Goal: Task Accomplishment & Management: Manage account settings

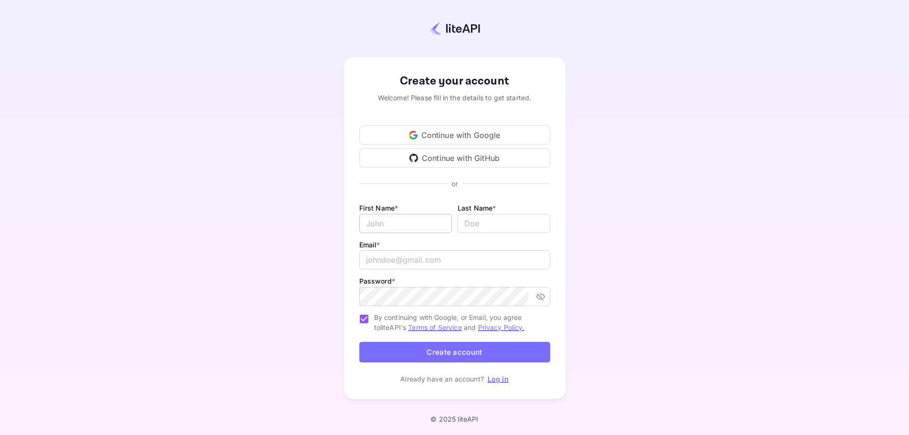
click at [423, 214] on input "Email *" at bounding box center [405, 223] width 93 height 19
type input "Easton"
type input "[PERSON_NAME]"
type input "[EMAIL_ADDRESS][DOMAIN_NAME]"
click at [359, 342] on button "Create account" at bounding box center [454, 352] width 191 height 21
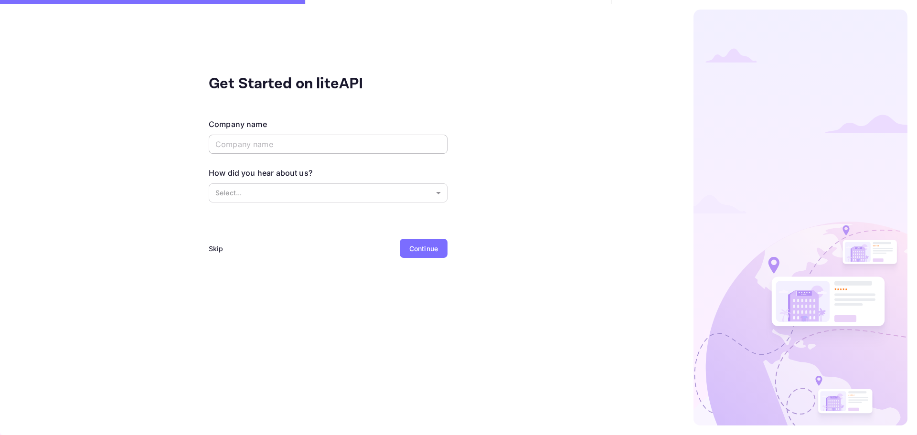
click at [346, 141] on input "text" at bounding box center [328, 144] width 239 height 19
type input "Taking Trips Vacations"
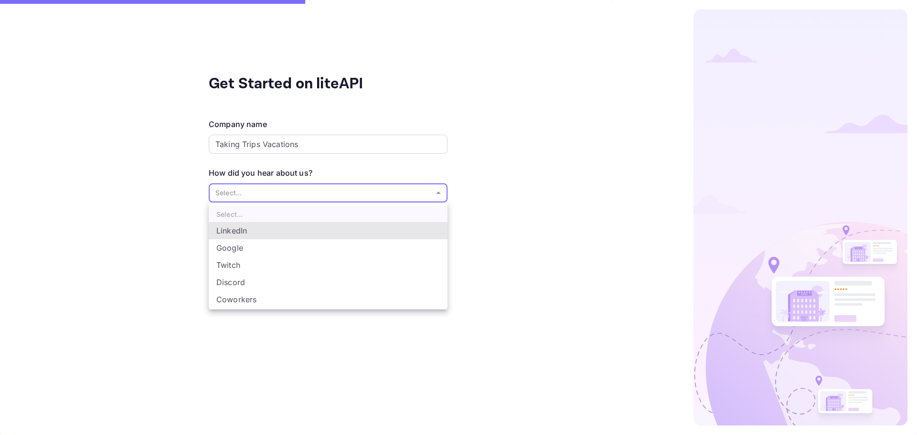
click at [327, 191] on body "Get Started on liteAPI Company name Taking Trips Vacations ​ How did you hear a…" at bounding box center [458, 217] width 917 height 435
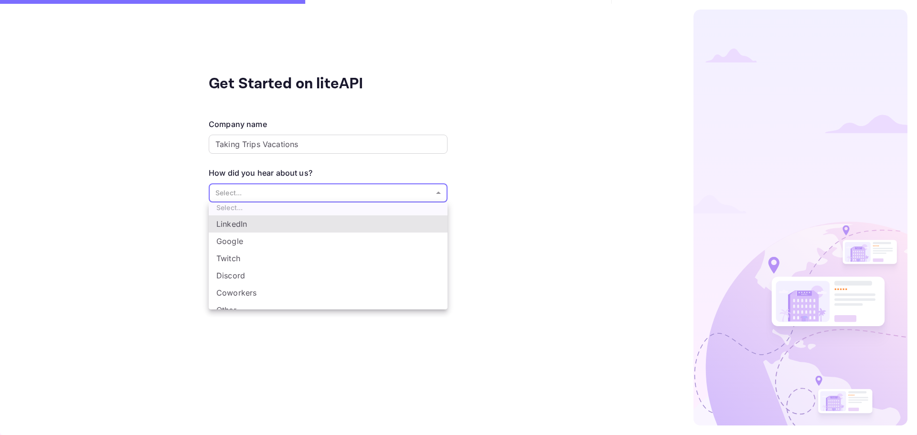
scroll to position [16, 0]
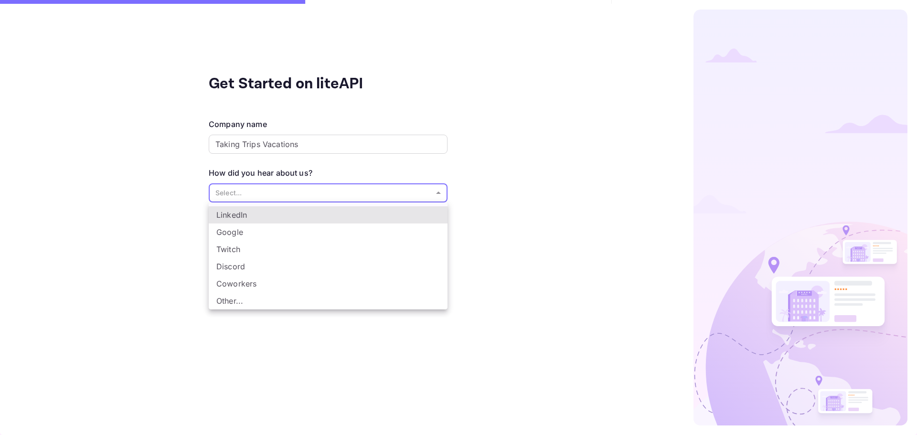
click at [269, 298] on li "Other..." at bounding box center [328, 300] width 239 height 17
type input "Other..."
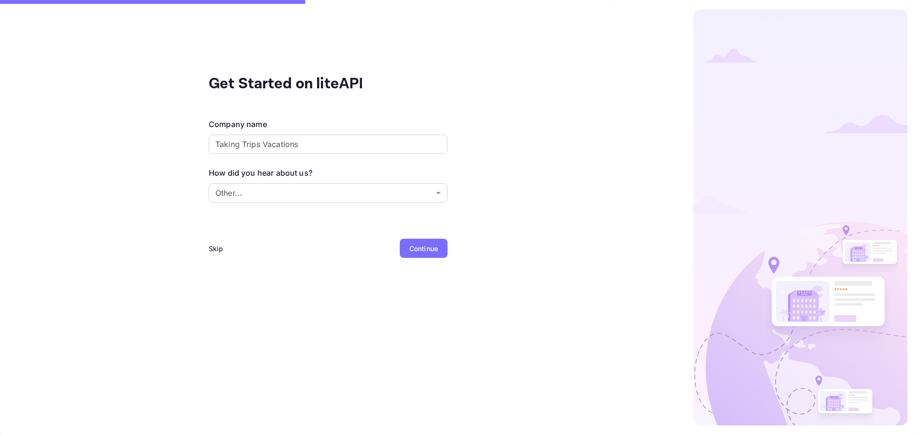
click at [417, 247] on div "Continue" at bounding box center [423, 248] width 29 height 10
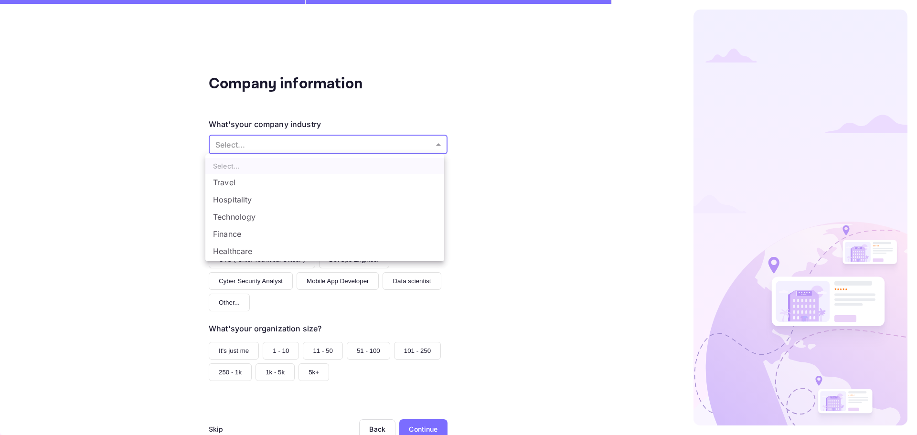
click at [329, 146] on body "Company information What's your company industry Select... ​ What best describe…" at bounding box center [458, 217] width 917 height 435
click at [325, 181] on li "Travel" at bounding box center [324, 182] width 239 height 17
type input "Travel"
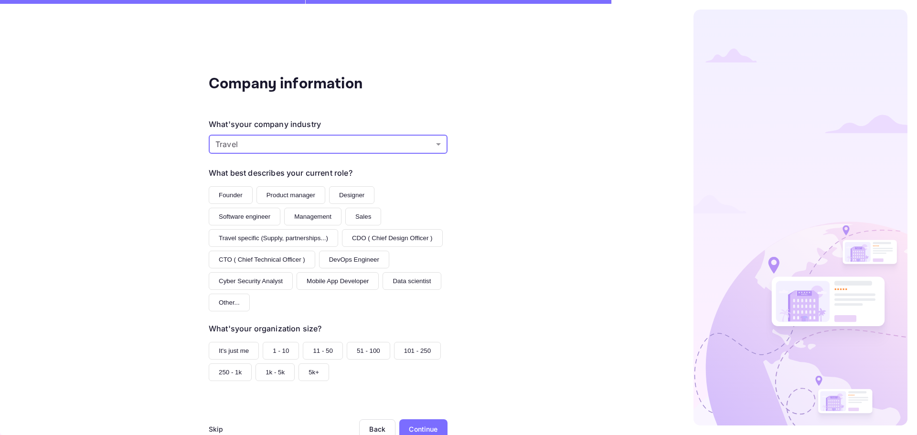
click at [232, 192] on button "Founder" at bounding box center [231, 195] width 44 height 18
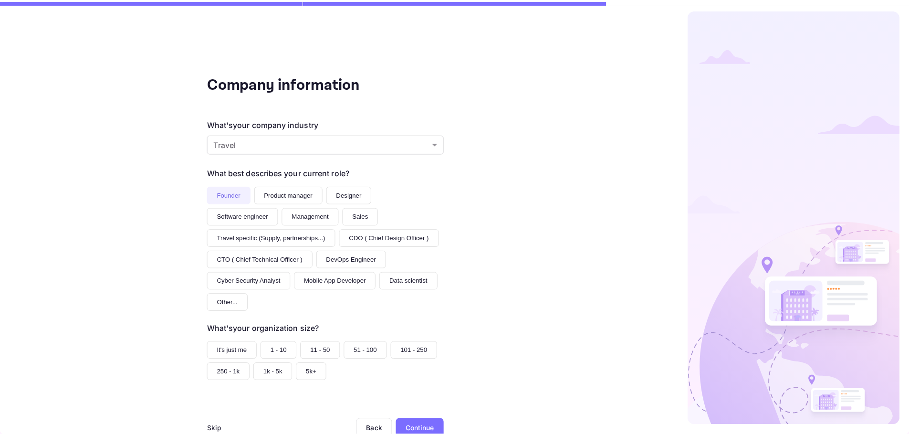
scroll to position [26, 0]
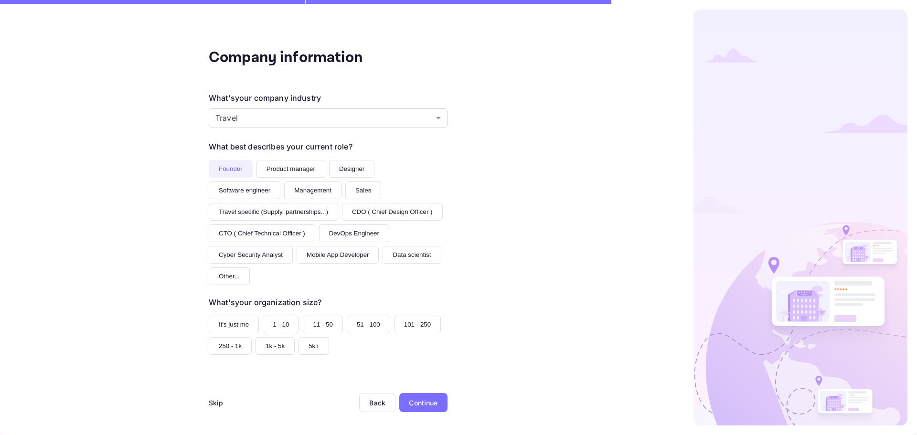
click at [237, 326] on button "It's just me" at bounding box center [234, 325] width 50 height 18
click at [439, 404] on div "Continue" at bounding box center [423, 402] width 48 height 19
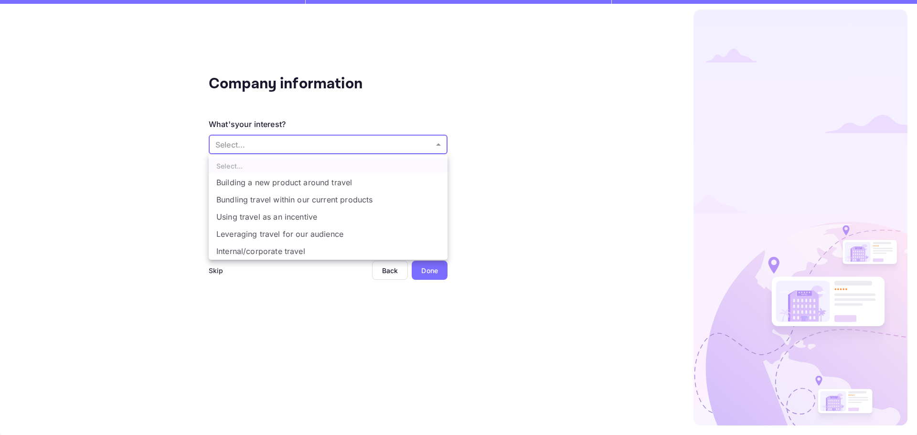
click at [342, 151] on body "Company information What's your interest? Select... ​ Do you have any previous …" at bounding box center [458, 217] width 917 height 435
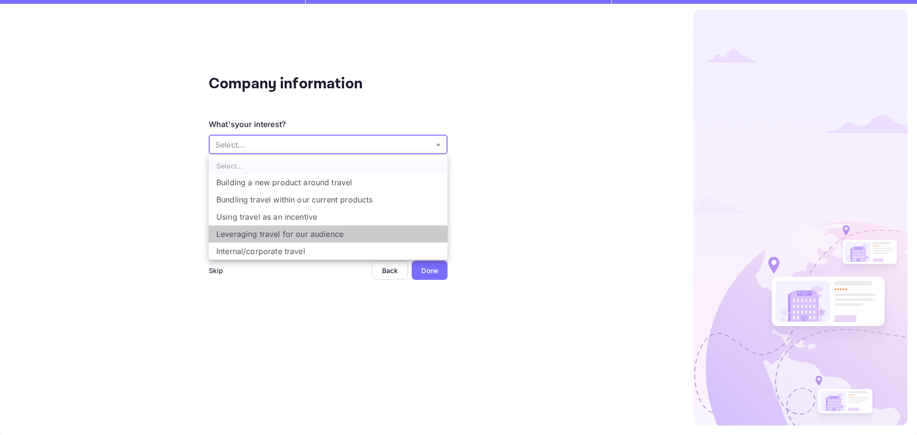
click at [331, 233] on li "Leveraging travel for our audience" at bounding box center [328, 233] width 239 height 17
type input "Leveraging travel for our audience"
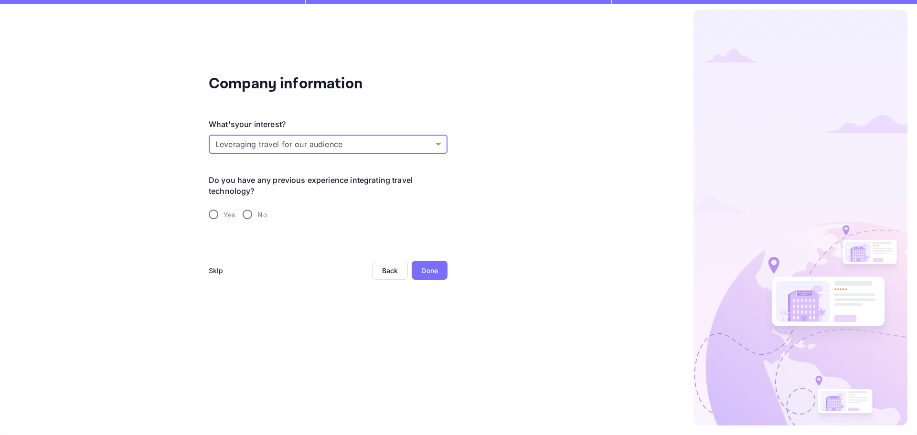
click at [246, 214] on input "No" at bounding box center [247, 214] width 20 height 20
radio input "true"
click at [436, 270] on div "Done" at bounding box center [429, 270] width 17 height 10
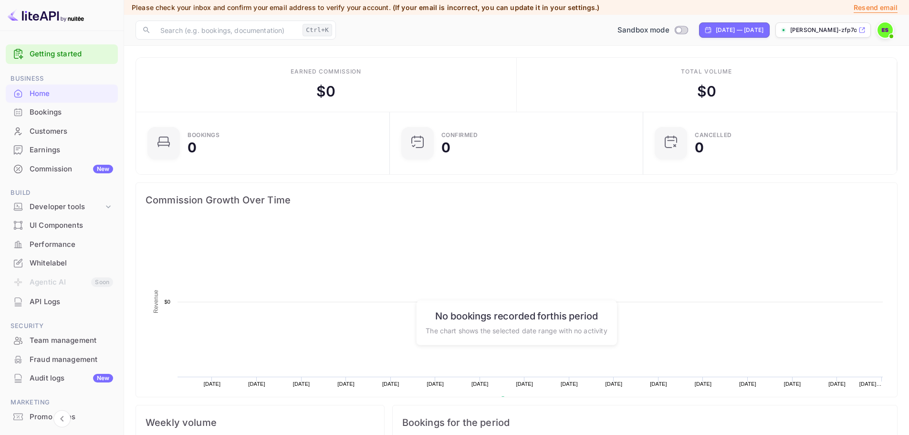
scroll to position [148, 241]
click at [62, 108] on div "Bookings" at bounding box center [72, 112] width 84 height 11
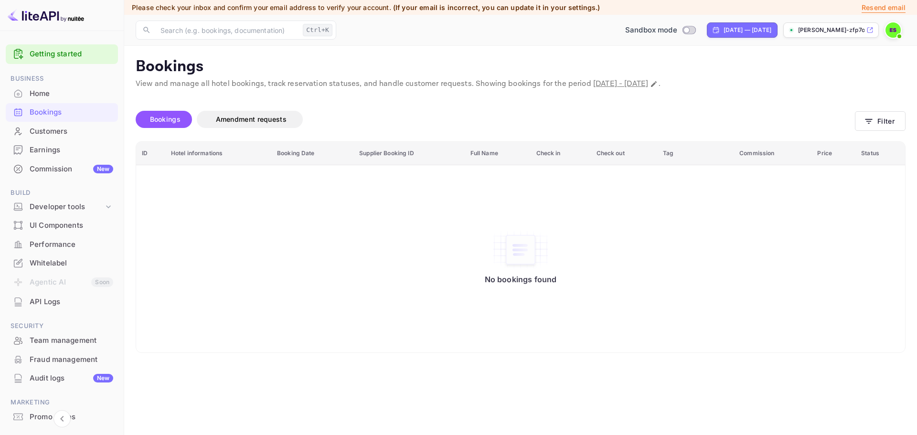
click at [63, 128] on div "Customers" at bounding box center [72, 131] width 84 height 11
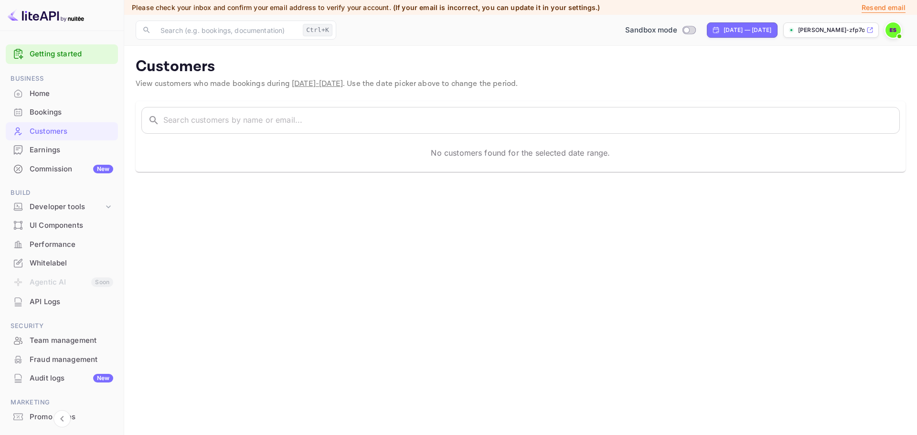
click at [60, 155] on div "Earnings" at bounding box center [72, 150] width 84 height 11
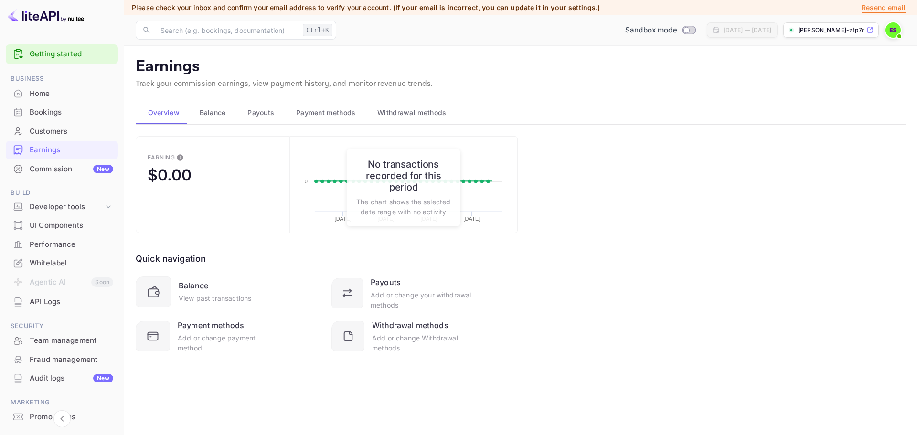
click at [68, 167] on div "Commission New" at bounding box center [72, 169] width 84 height 11
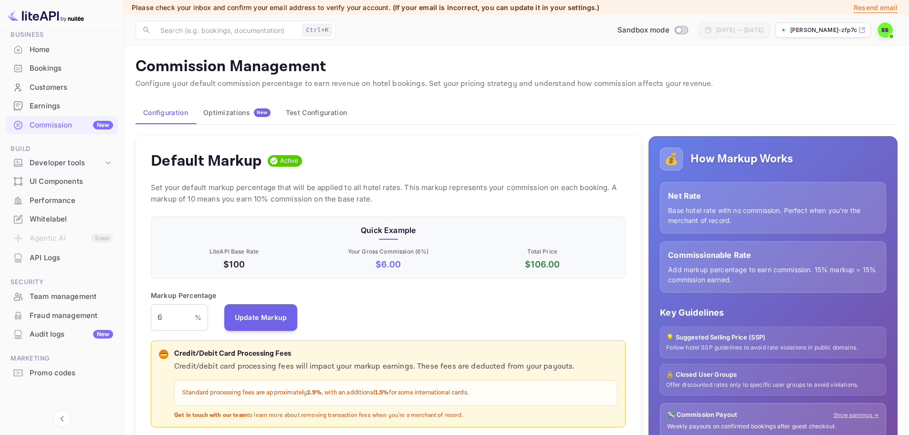
scroll to position [44, 0]
click at [57, 373] on div "Promo codes" at bounding box center [72, 372] width 84 height 11
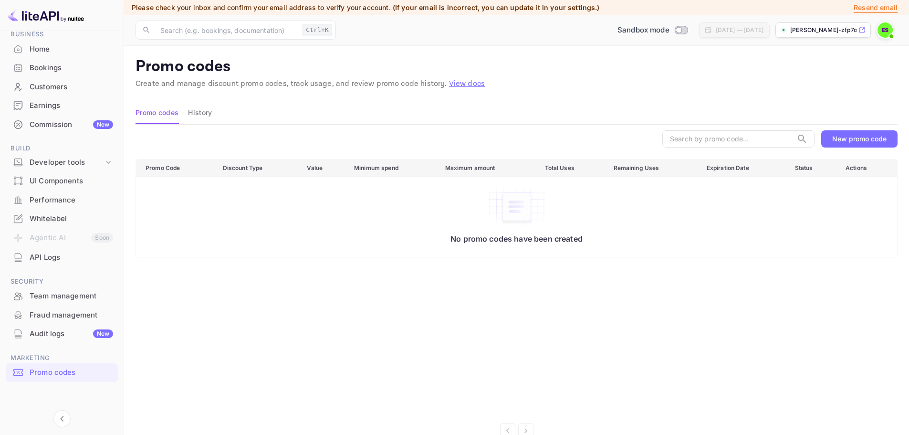
click at [63, 257] on div "API Logs" at bounding box center [72, 257] width 84 height 11
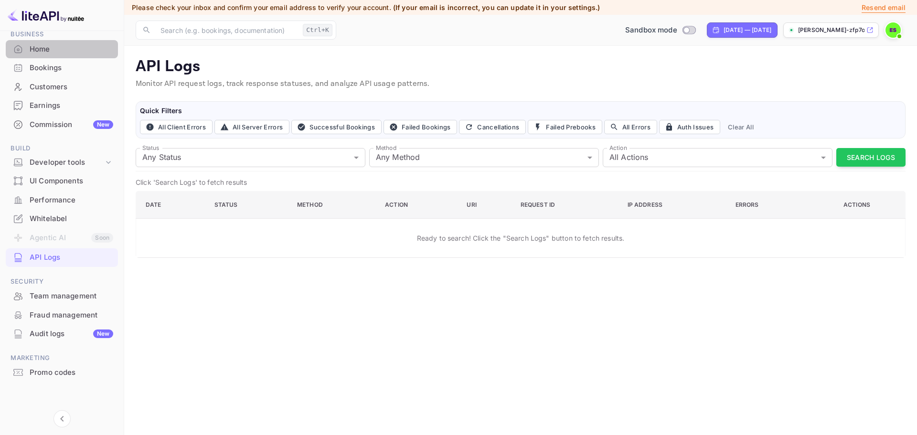
click at [70, 54] on div "Home" at bounding box center [72, 49] width 84 height 11
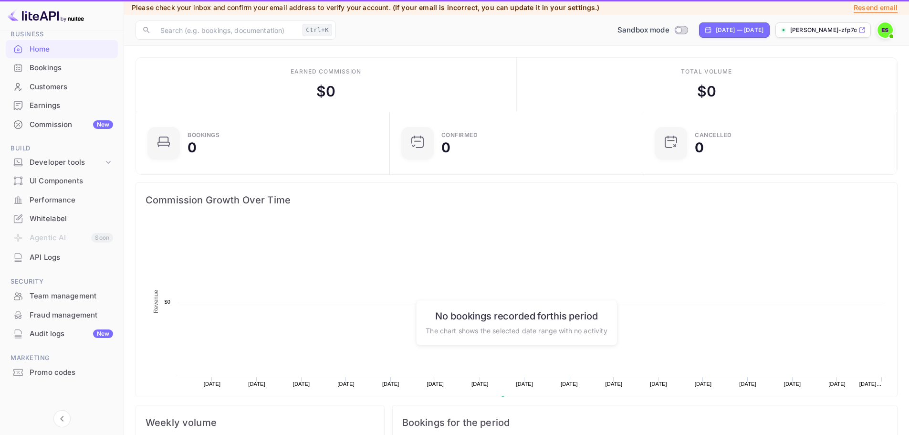
scroll to position [148, 241]
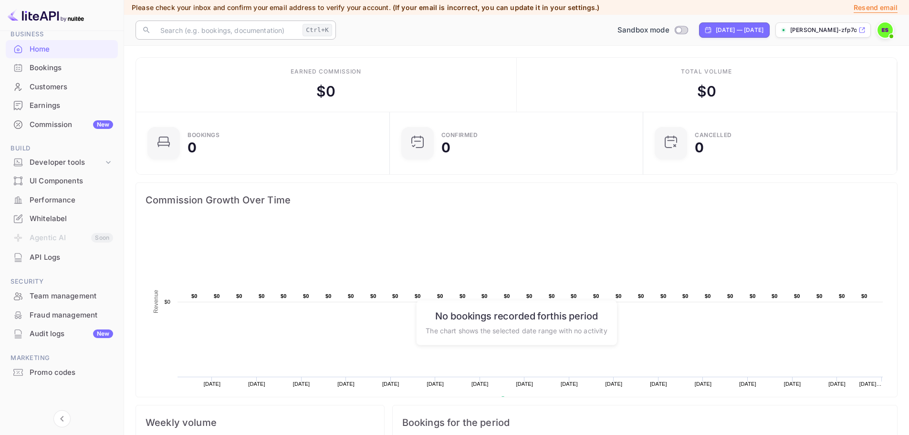
click at [186, 31] on input "text" at bounding box center [227, 30] width 144 height 19
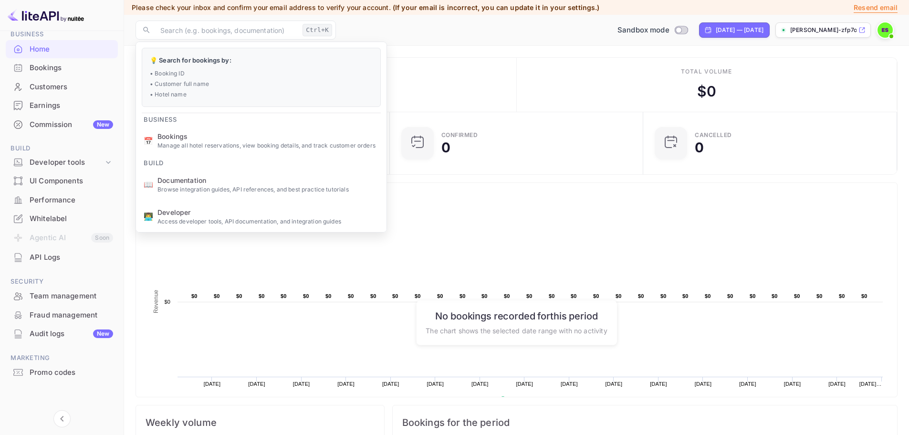
click at [113, 25] on div at bounding box center [62, 15] width 124 height 31
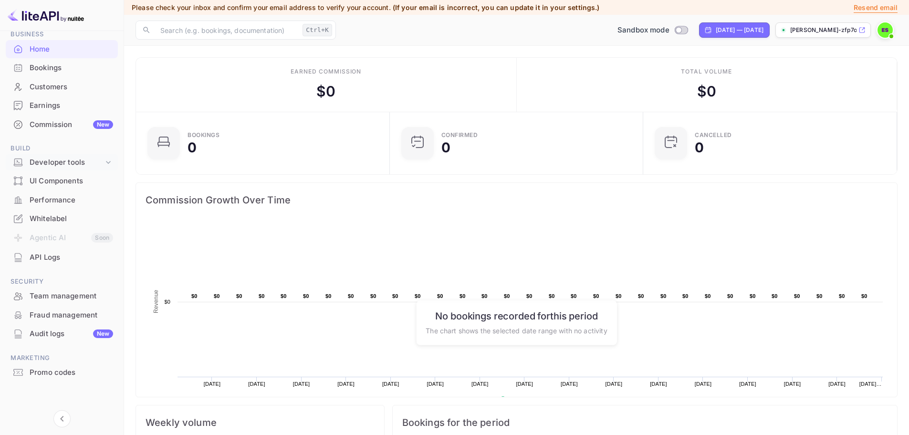
click at [73, 163] on div "Developer tools" at bounding box center [67, 162] width 74 height 11
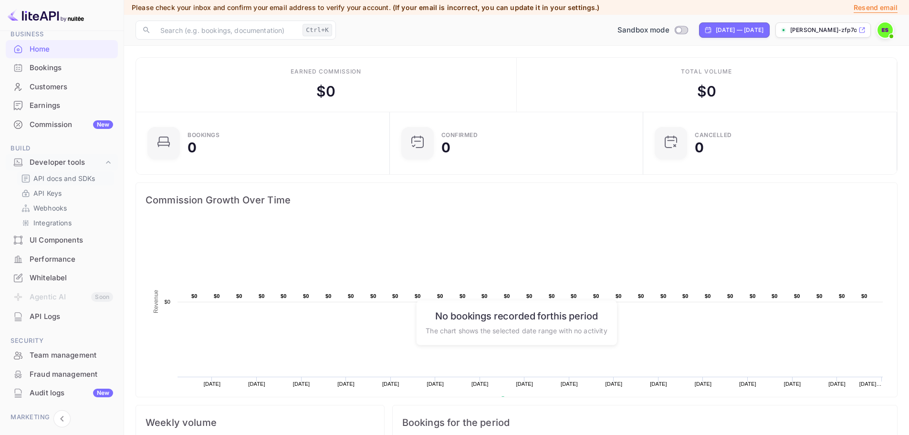
click at [76, 179] on p "API docs and SDKs" at bounding box center [64, 178] width 62 height 10
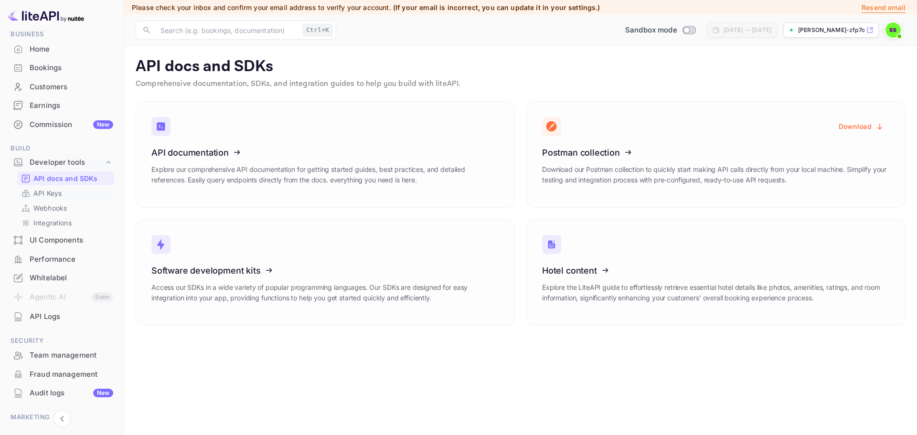
click at [58, 192] on p "API Keys" at bounding box center [47, 193] width 28 height 10
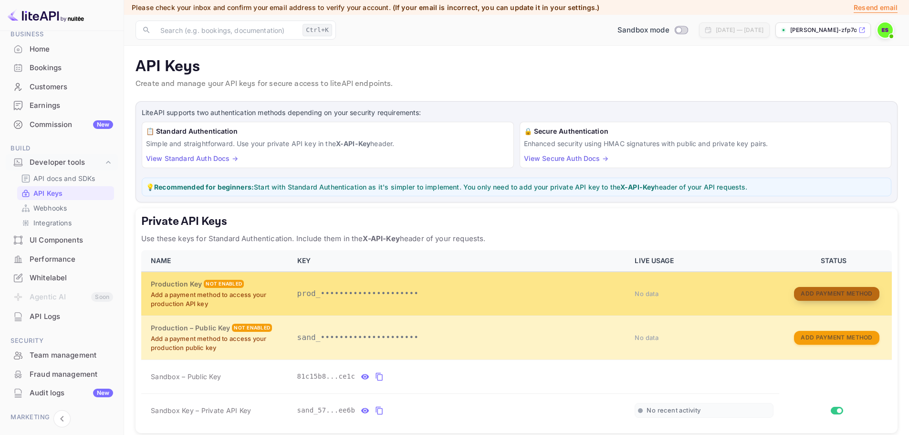
click at [831, 294] on button "Add Payment Method" at bounding box center [836, 294] width 85 height 14
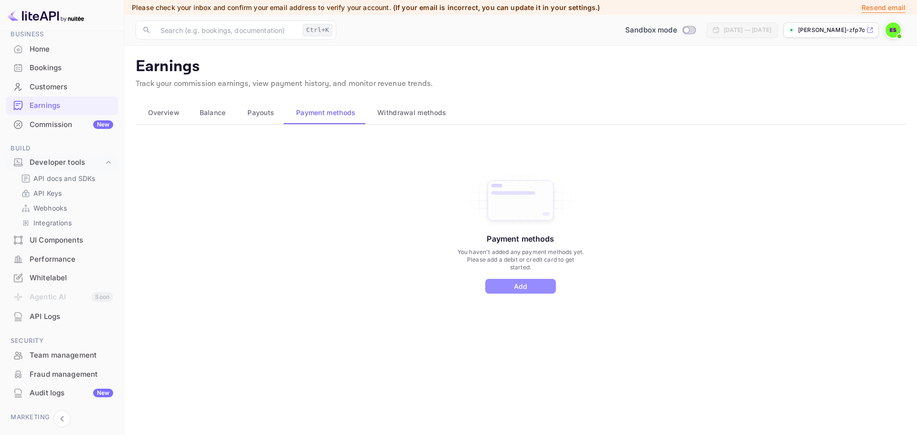
click at [532, 287] on button "Add" at bounding box center [520, 286] width 71 height 15
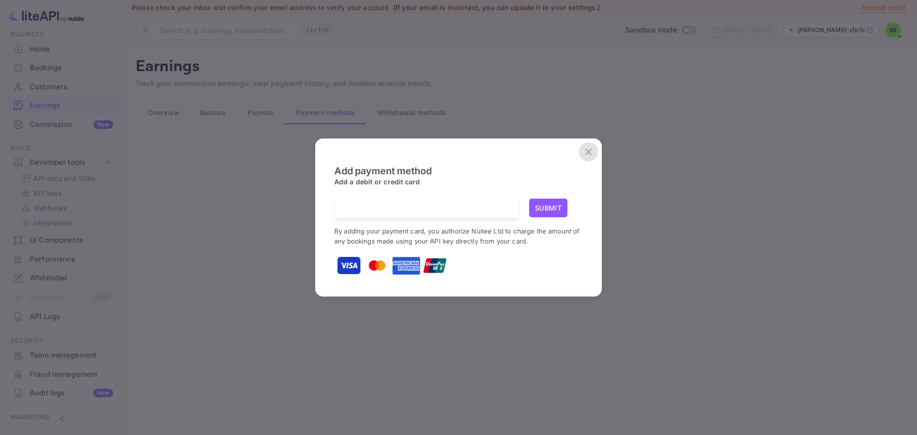
click at [586, 150] on icon "close" at bounding box center [588, 151] width 7 height 7
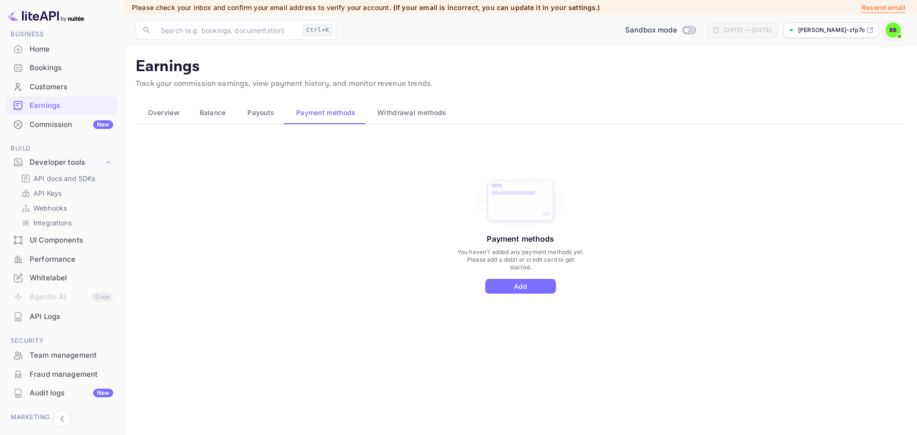
click at [38, 129] on div "Commission New" at bounding box center [72, 124] width 84 height 11
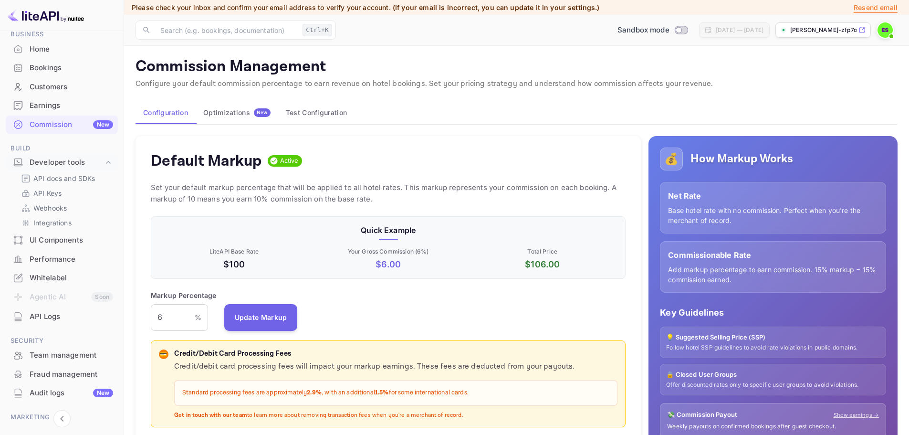
click at [51, 243] on div "UI Components" at bounding box center [72, 240] width 84 height 11
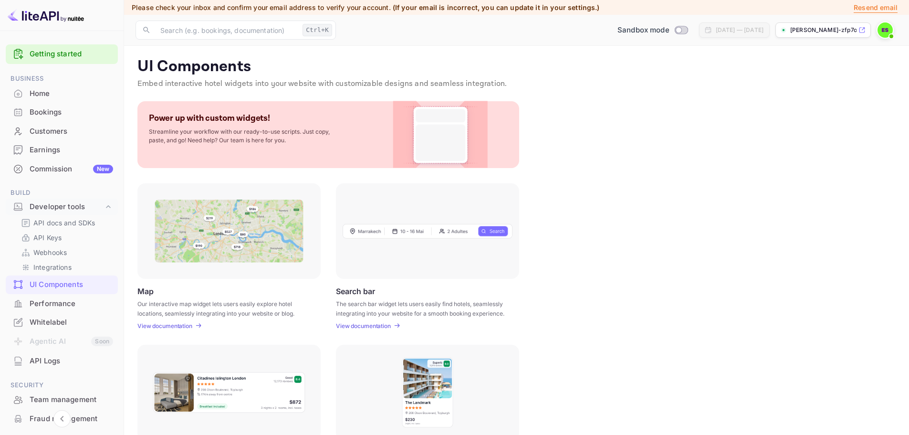
click at [40, 94] on div "Home" at bounding box center [72, 93] width 84 height 11
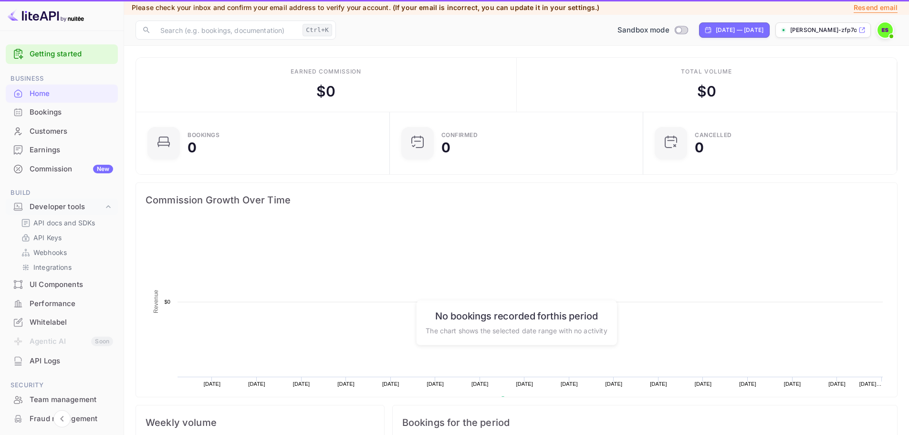
scroll to position [148, 241]
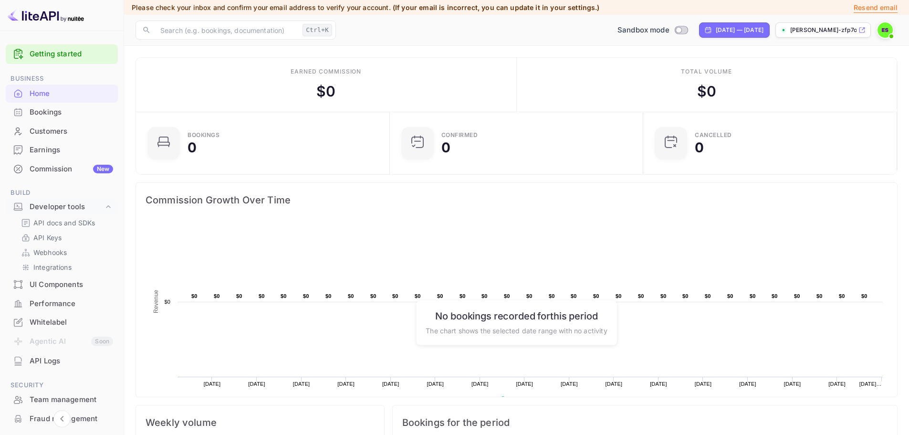
click at [861, 32] on icon at bounding box center [862, 30] width 7 height 7
click at [886, 32] on img at bounding box center [885, 29] width 15 height 15
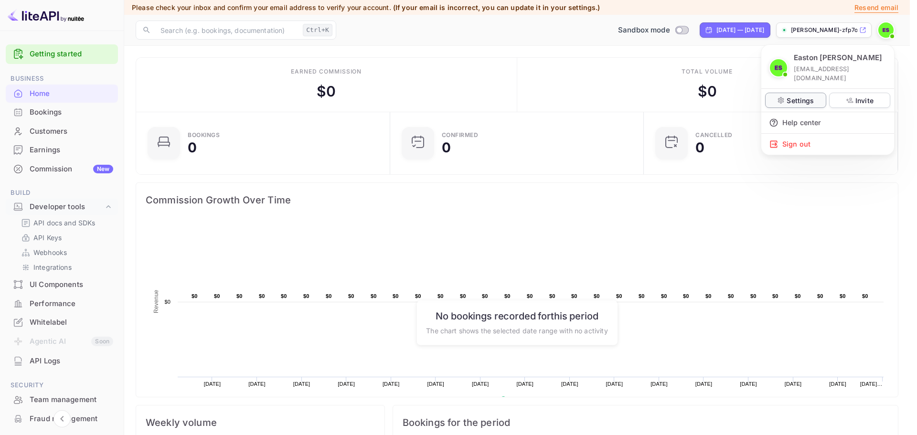
click at [801, 95] on p "Settings" at bounding box center [799, 100] width 27 height 10
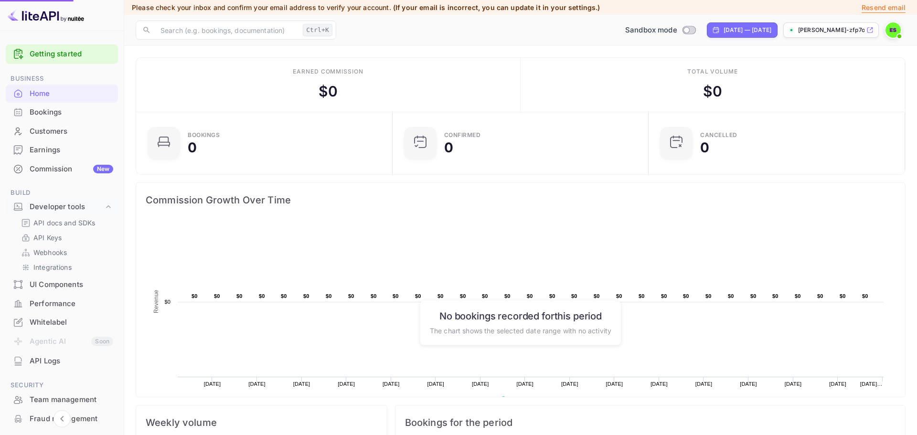
scroll to position [8, 8]
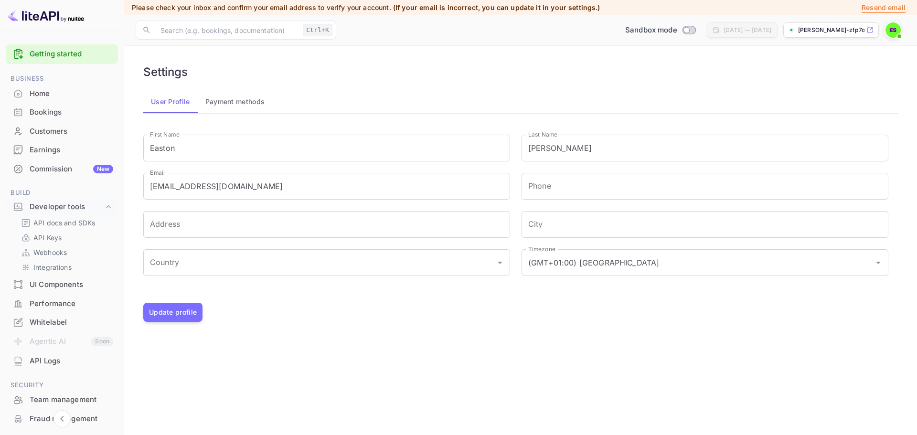
click at [229, 106] on button "Payment methods" at bounding box center [235, 101] width 75 height 23
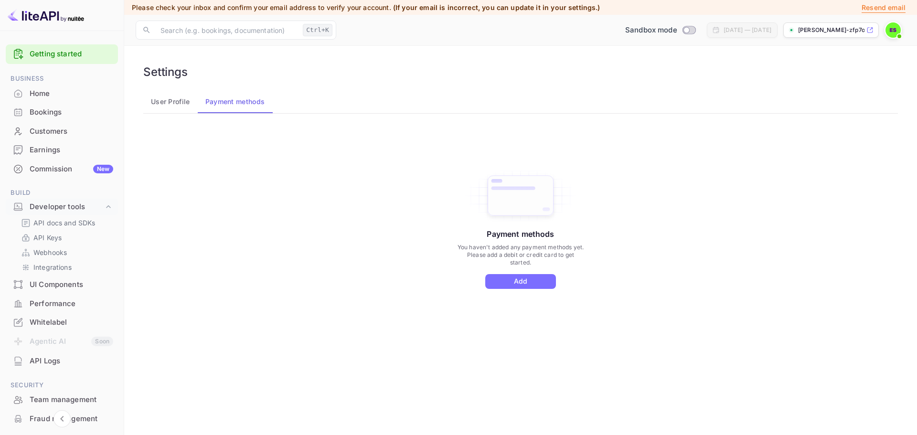
click at [179, 104] on button "User Profile" at bounding box center [170, 101] width 54 height 23
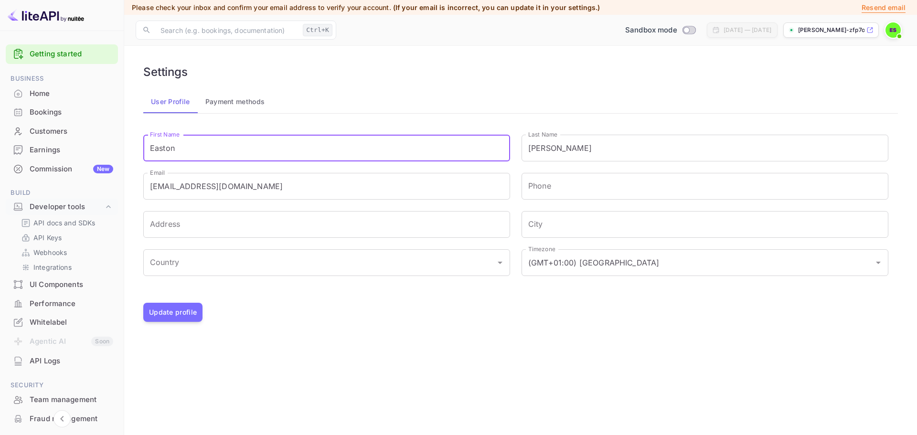
click at [183, 151] on input "Easton" at bounding box center [326, 148] width 367 height 27
click at [890, 32] on img at bounding box center [892, 29] width 15 height 15
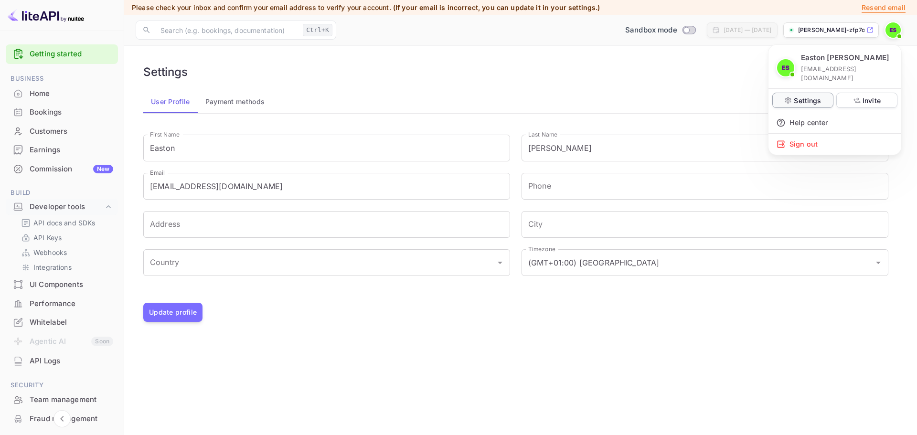
click at [813, 95] on p "Settings" at bounding box center [806, 100] width 27 height 10
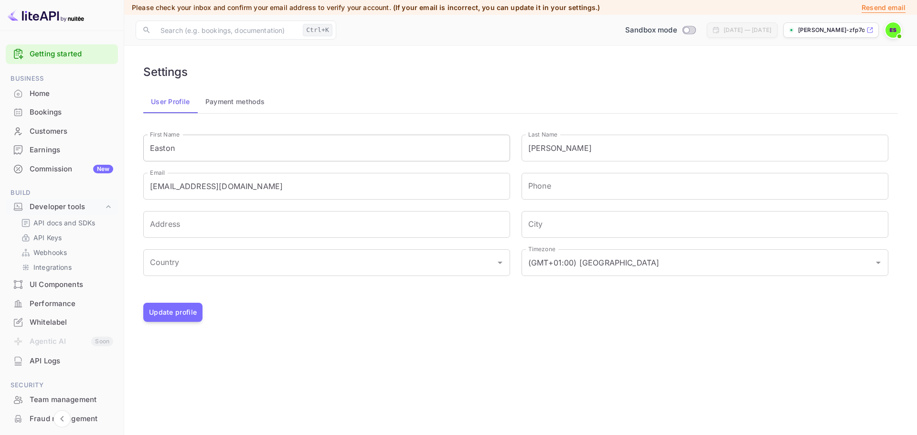
click at [238, 146] on input "Easton" at bounding box center [326, 148] width 367 height 27
type input "E"
type input "T"
type input "Easton"
click at [338, 91] on div "User Profile Payment methods" at bounding box center [520, 101] width 754 height 23
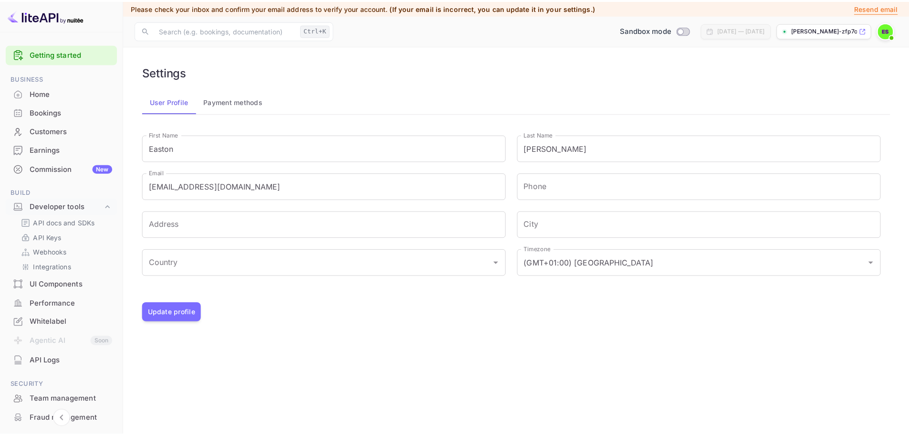
scroll to position [104, 0]
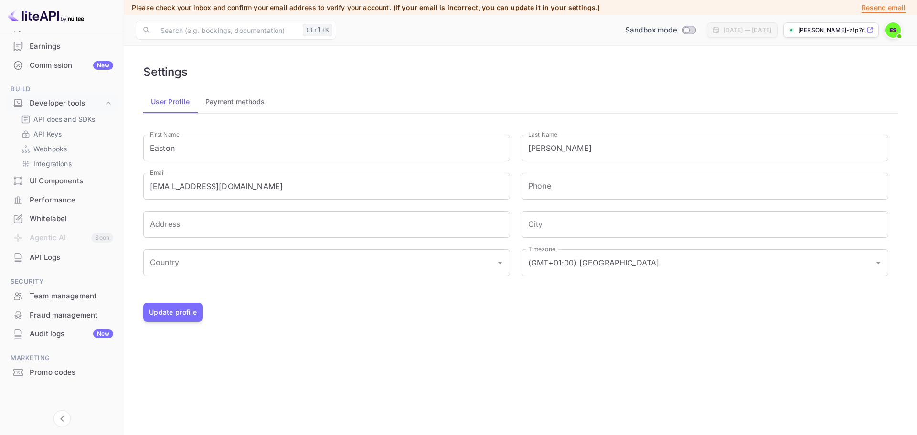
click at [58, 302] on div "Team management" at bounding box center [62, 296] width 112 height 19
